Goal: Register for event/course

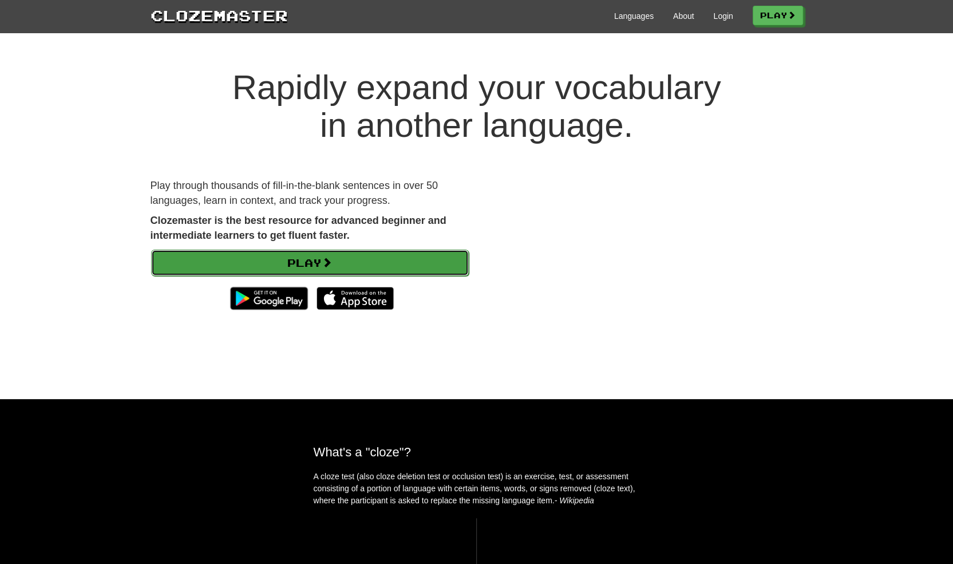
click at [376, 258] on link "Play" at bounding box center [310, 263] width 318 height 26
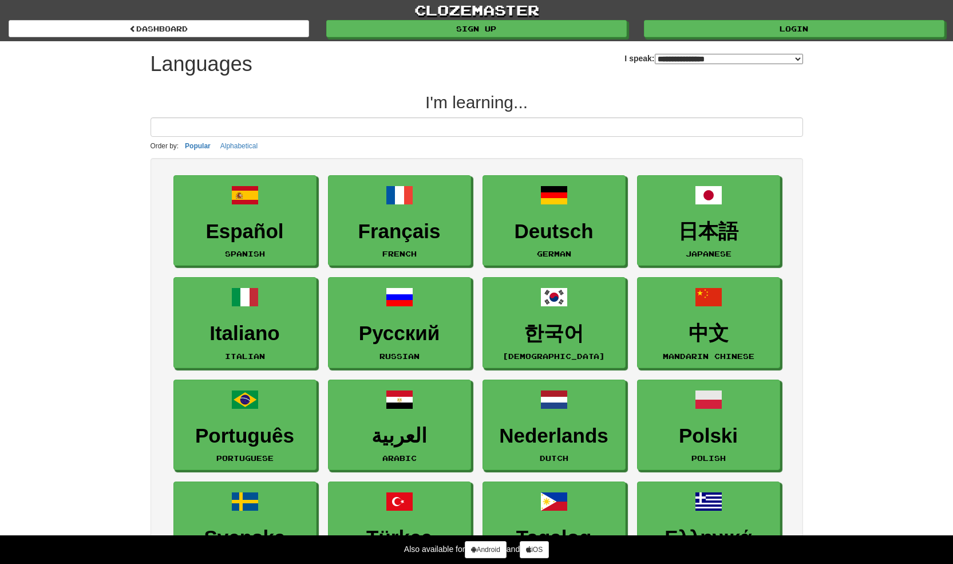
select select "*******"
click at [392, 122] on input at bounding box center [477, 126] width 653 height 19
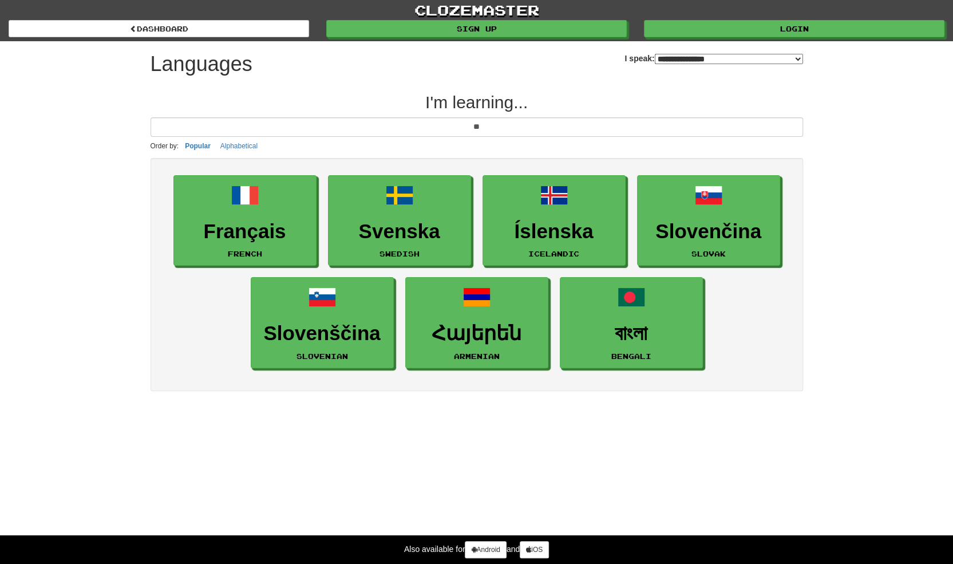
type input "*"
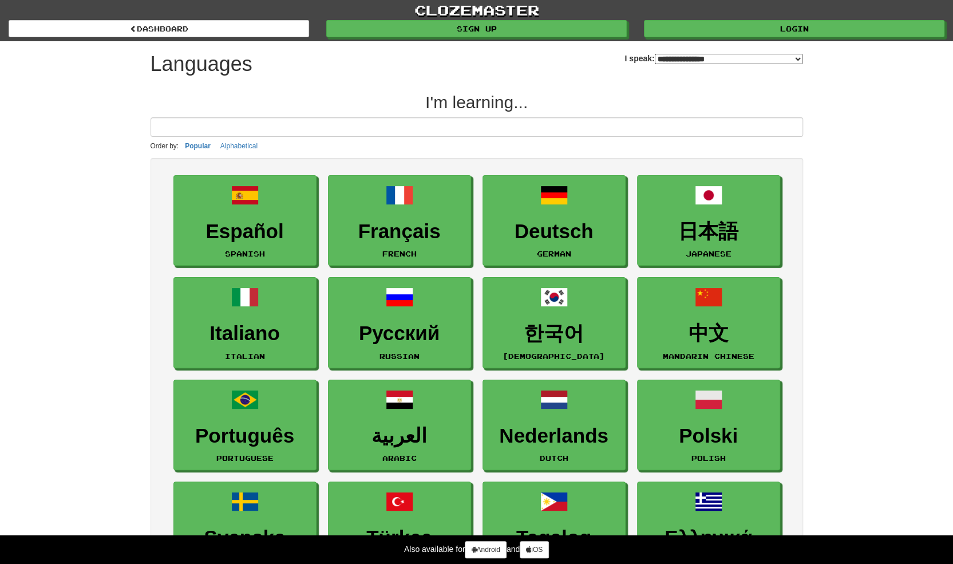
type input "*"
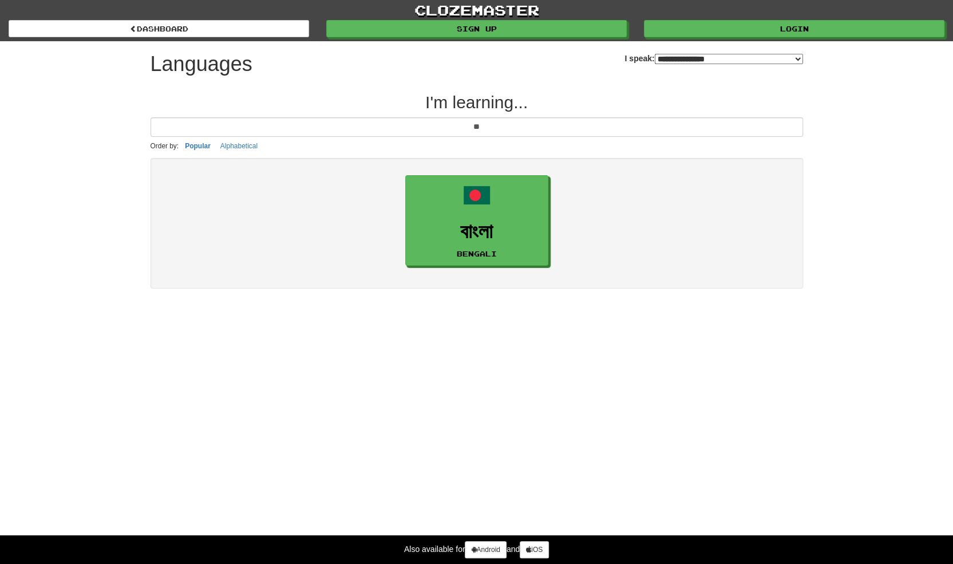
type input "*"
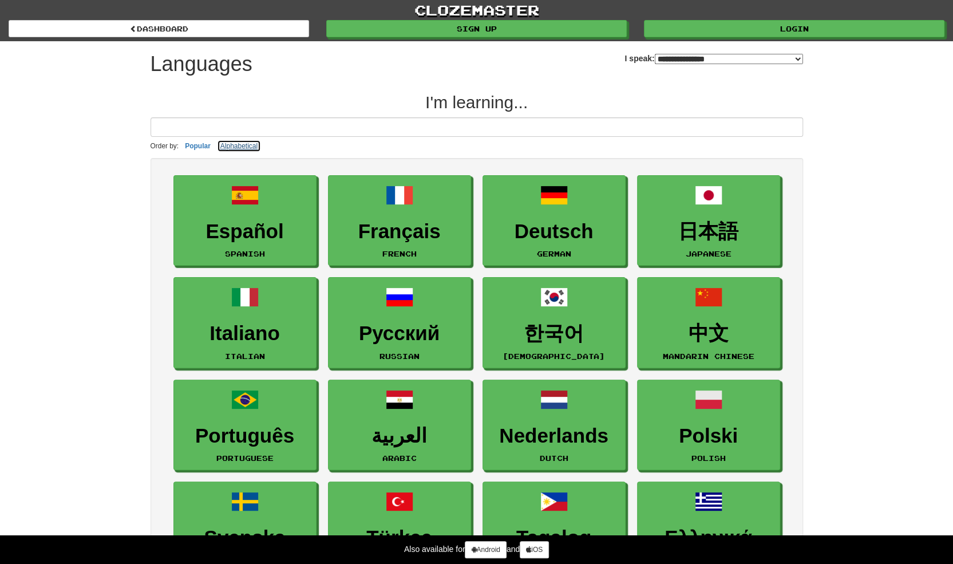
click at [238, 147] on button "Alphabetical" at bounding box center [239, 146] width 44 height 13
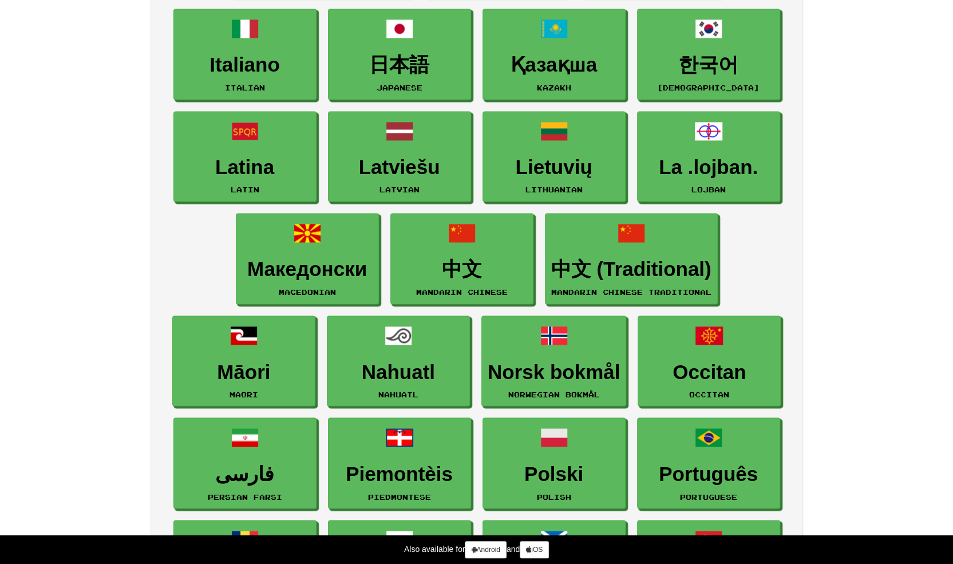
scroll to position [1087, 0]
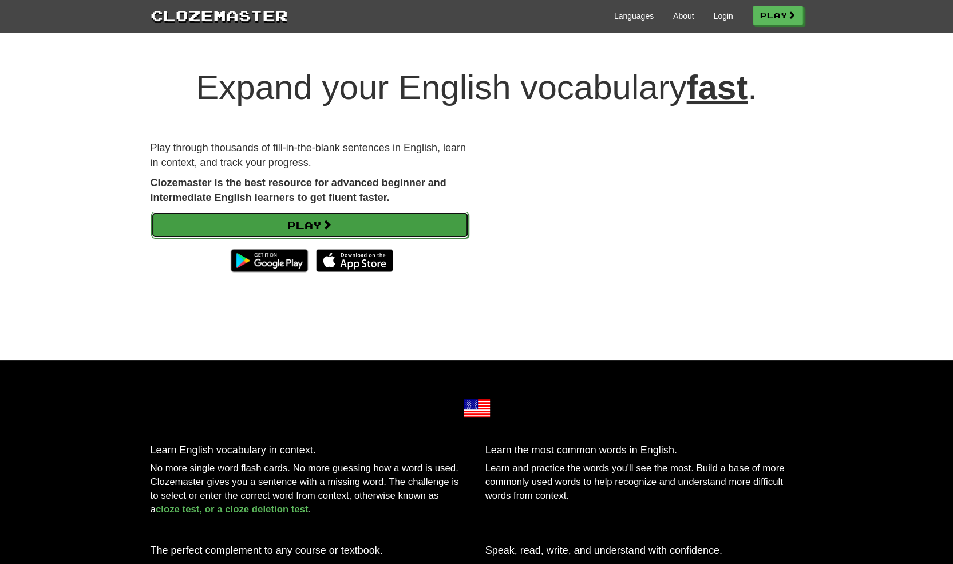
click at [337, 220] on link "Play" at bounding box center [310, 225] width 318 height 26
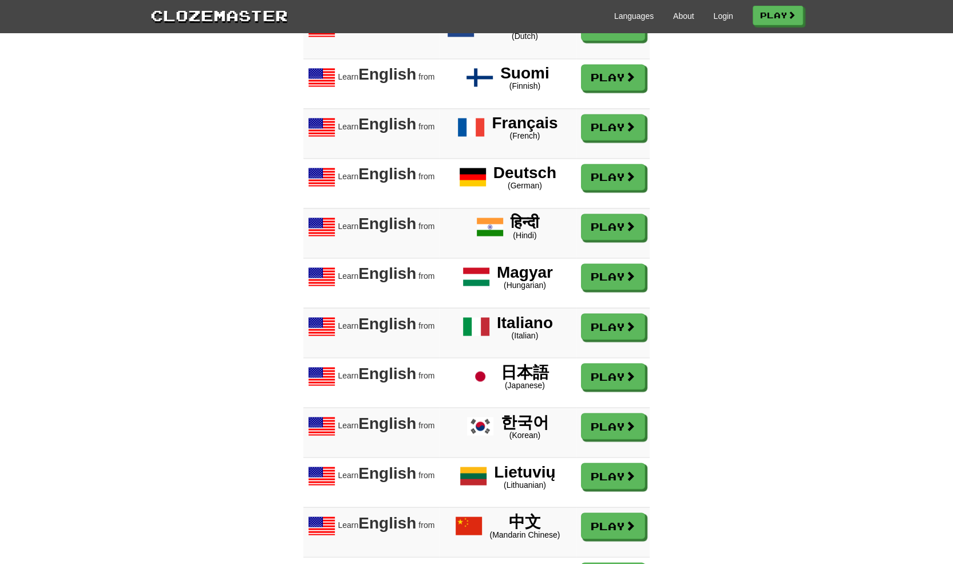
scroll to position [1290, 0]
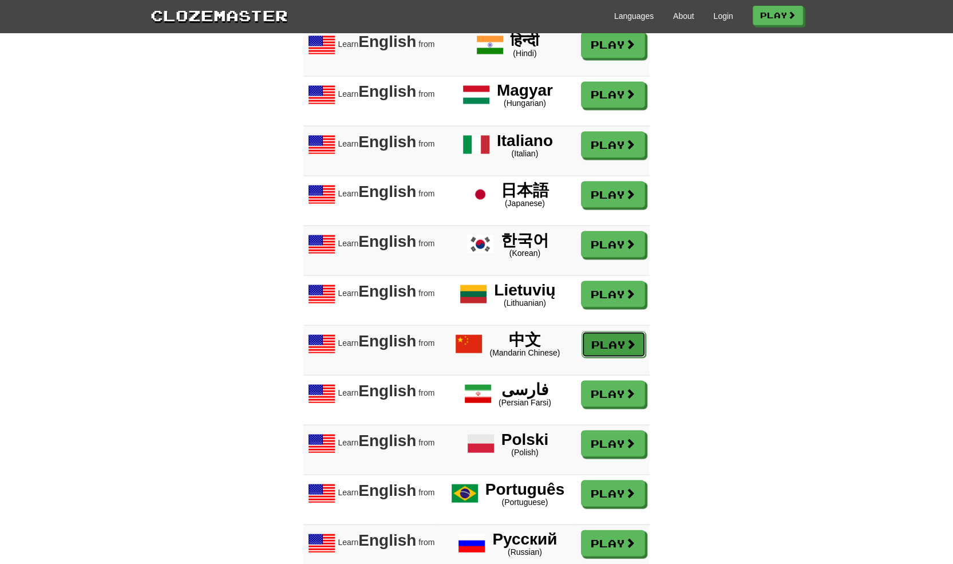
click at [628, 357] on link "Play" at bounding box center [614, 344] width 64 height 26
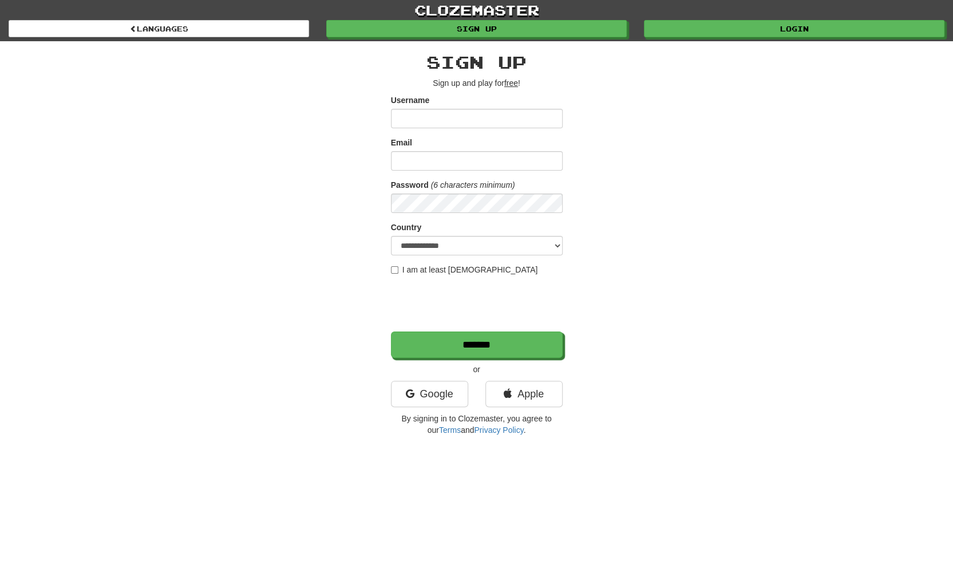
click at [450, 117] on input "Username" at bounding box center [477, 118] width 172 height 19
type input "*"
